Goal: Task Accomplishment & Management: Manage account settings

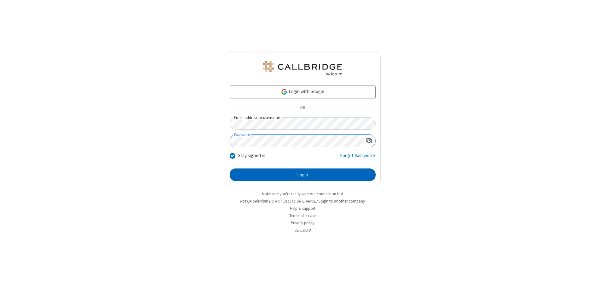
click at [302, 175] on button "Login" at bounding box center [303, 174] width 146 height 13
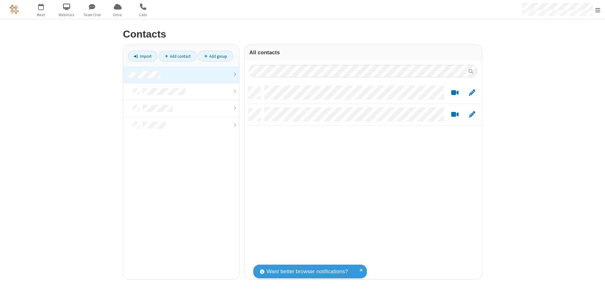
scroll to position [192, 232]
click at [181, 74] on link at bounding box center [181, 74] width 116 height 17
click at [143, 56] on link "Import" at bounding box center [143, 56] width 30 height 11
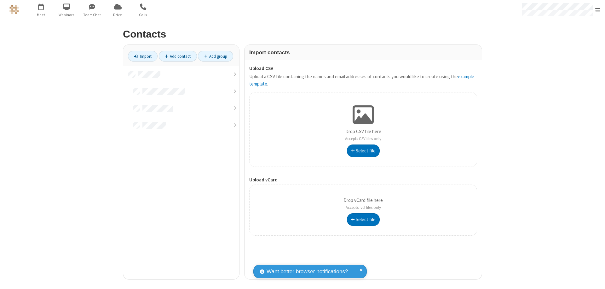
type input "C:\fakepath\contacts.vcf"
click at [181, 74] on link at bounding box center [181, 74] width 116 height 17
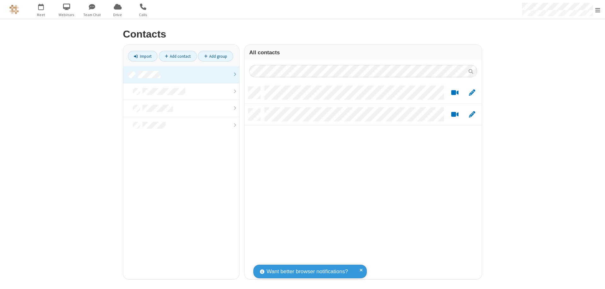
scroll to position [192, 232]
